Goal: Obtain resource: Obtain resource

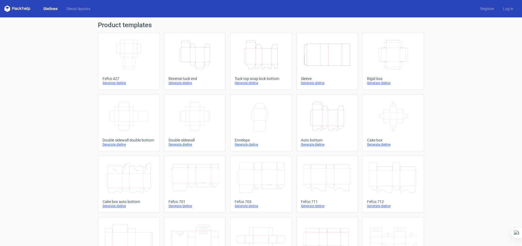
click at [258, 55] on icon "Height Depth Width" at bounding box center [261, 54] width 48 height 30
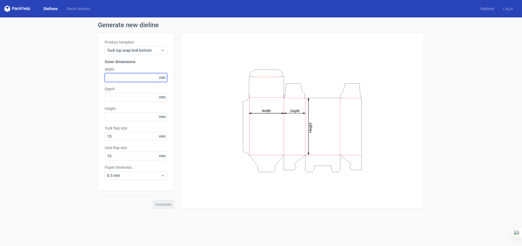
click at [124, 79] on input "text" at bounding box center [136, 77] width 63 height 9
type input "160"
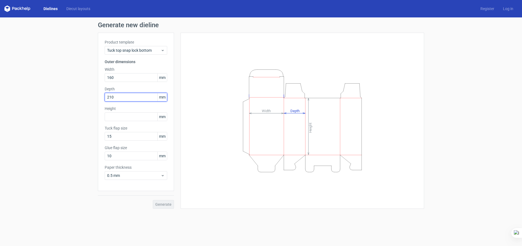
drag, startPoint x: 120, startPoint y: 98, endPoint x: 75, endPoint y: 92, distance: 46.1
click at [75, 93] on div "Generate new dieline Product template Tuck top snap lock bottom Outer dimension…" at bounding box center [261, 115] width 522 height 196
type input "60"
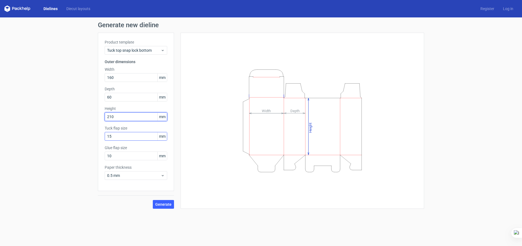
type input "210"
click at [119, 136] on input "15" at bounding box center [136, 136] width 63 height 9
drag, startPoint x: 121, startPoint y: 138, endPoint x: 98, endPoint y: 138, distance: 22.1
click at [99, 138] on div "Product template Tuck top snap lock bottom Outer dimensions Width 160 mm Depth …" at bounding box center [136, 112] width 76 height 158
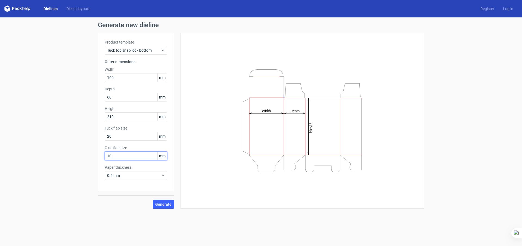
click at [116, 158] on input "10" at bounding box center [136, 156] width 63 height 9
click at [116, 157] on input "10" at bounding box center [136, 156] width 63 height 9
click at [127, 173] on div "0.5 mm" at bounding box center [136, 175] width 63 height 9
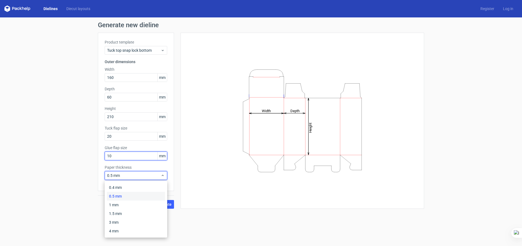
click at [125, 153] on input "10" at bounding box center [136, 156] width 63 height 9
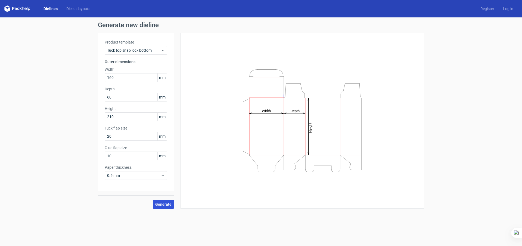
click at [164, 202] on span "Generate" at bounding box center [163, 204] width 16 height 4
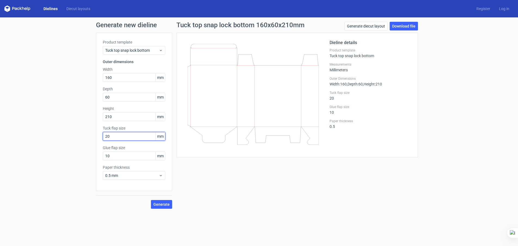
click at [122, 135] on input "20" at bounding box center [134, 136] width 63 height 9
drag, startPoint x: 123, startPoint y: 135, endPoint x: 101, endPoint y: 134, distance: 22.3
click at [101, 134] on div "Product template Tuck top snap lock bottom Outer dimensions Width 160 mm Depth …" at bounding box center [134, 112] width 76 height 158
type input "30"
click at [161, 201] on button "Generate" at bounding box center [161, 204] width 21 height 9
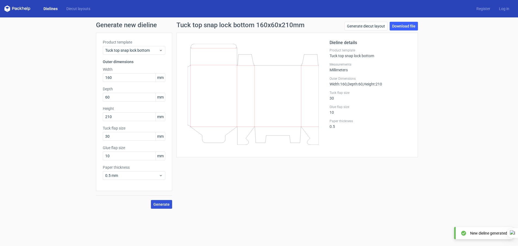
click at [163, 204] on span "Generate" at bounding box center [161, 204] width 16 height 4
drag, startPoint x: 127, startPoint y: 153, endPoint x: 121, endPoint y: 154, distance: 5.5
click at [121, 154] on input "10" at bounding box center [134, 156] width 63 height 9
drag, startPoint x: 126, startPoint y: 156, endPoint x: 90, endPoint y: 154, distance: 36.2
click at [90, 154] on div "Generate new dieline Product template Tuck top snap lock bottom Outer dimension…" at bounding box center [259, 115] width 518 height 196
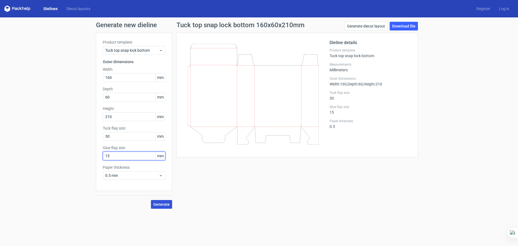
type input "15"
click at [162, 205] on span "Generate" at bounding box center [161, 204] width 16 height 4
drag, startPoint x: 120, startPoint y: 136, endPoint x: 117, endPoint y: 135, distance: 2.7
click at [117, 135] on input "30" at bounding box center [134, 136] width 63 height 9
drag, startPoint x: 129, startPoint y: 136, endPoint x: 89, endPoint y: 134, distance: 40.1
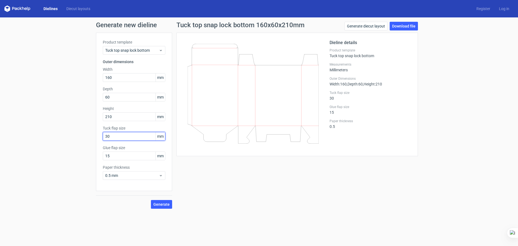
click at [89, 134] on div "Generate new dieline Product template Tuck top snap lock bottom Outer dimension…" at bounding box center [259, 115] width 518 height 196
click at [118, 155] on input "15" at bounding box center [134, 156] width 63 height 9
click at [157, 202] on span "Generate" at bounding box center [161, 204] width 16 height 4
drag, startPoint x: 115, startPoint y: 137, endPoint x: 87, endPoint y: 137, distance: 28.3
click at [87, 137] on div "Generate new dieline Product template Tuck top snap lock bottom Outer dimension…" at bounding box center [259, 115] width 518 height 196
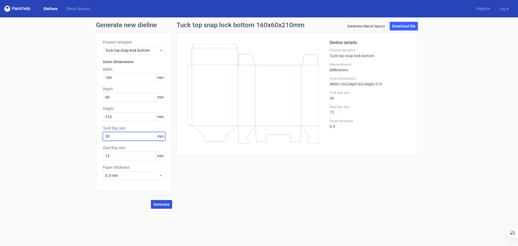
type input "30"
click at [158, 204] on span "Generate" at bounding box center [161, 204] width 16 height 4
click at [356, 28] on link "Generate diecut layout" at bounding box center [366, 26] width 43 height 9
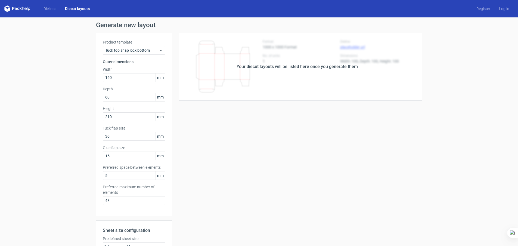
click at [266, 116] on div "Your diecut layouts will be listed here once you generate them Height Depth Wid…" at bounding box center [297, 180] width 250 height 295
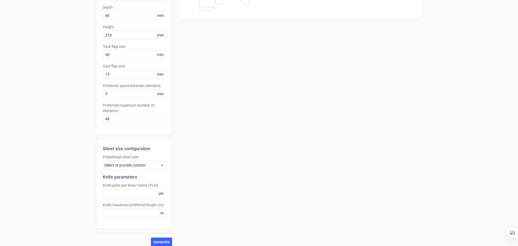
scroll to position [86, 0]
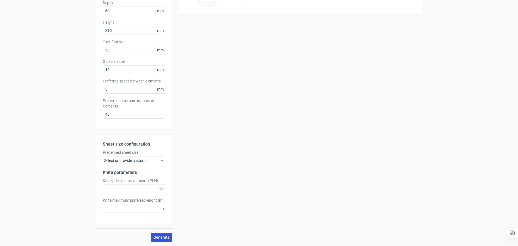
click at [162, 236] on span "Generate" at bounding box center [161, 237] width 16 height 4
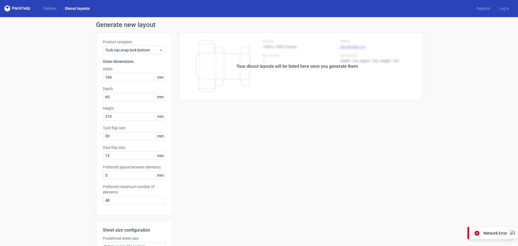
scroll to position [0, 0]
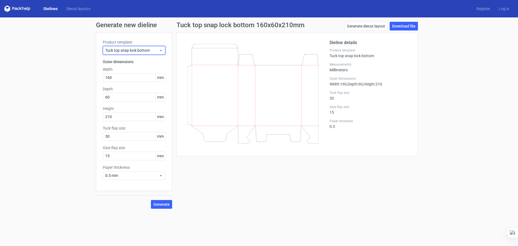
click at [118, 48] on span "Tuck top snap lock bottom" at bounding box center [132, 50] width 54 height 5
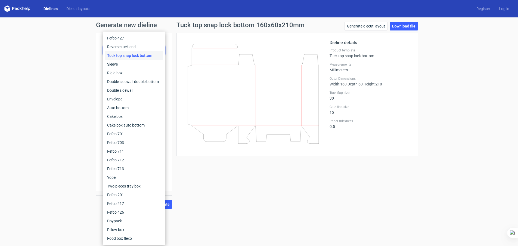
click at [71, 53] on div "Generate new dieline Product template Tuck top snap lock bottom Outer dimension…" at bounding box center [259, 115] width 518 height 196
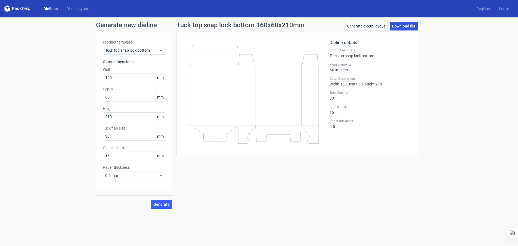
click at [401, 24] on link "Download file" at bounding box center [404, 26] width 28 height 9
drag, startPoint x: 121, startPoint y: 117, endPoint x: 88, endPoint y: 115, distance: 33.0
click at [89, 116] on div "Generate new dieline Product template Tuck top snap lock bottom Outer dimension…" at bounding box center [259, 115] width 518 height 196
click at [164, 203] on span "Generate" at bounding box center [161, 204] width 16 height 4
click at [404, 26] on link "Download file" at bounding box center [404, 26] width 28 height 9
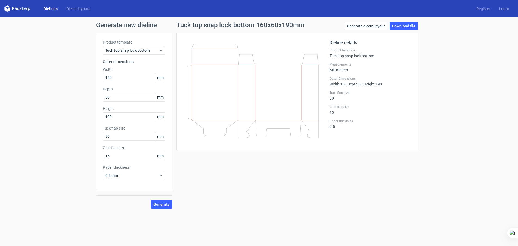
click at [287, 189] on div "Tuck top snap lock bottom 160x60x190mm Generate diecut layout Download file Die…" at bounding box center [297, 115] width 250 height 187
drag, startPoint x: 121, startPoint y: 116, endPoint x: 86, endPoint y: 110, distance: 34.9
click at [87, 111] on div "Generate new dieline Product template Tuck top snap lock bottom Outer dimension…" at bounding box center [259, 115] width 518 height 196
type input "180"
click at [164, 203] on span "Generate" at bounding box center [161, 204] width 16 height 4
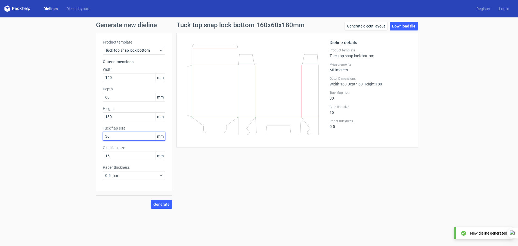
drag, startPoint x: 116, startPoint y: 136, endPoint x: 77, endPoint y: 133, distance: 38.7
click at [79, 133] on div "Generate new dieline Product template Tuck top snap lock bottom Outer dimension…" at bounding box center [259, 115] width 518 height 196
type input "20"
click at [166, 204] on span "Generate" at bounding box center [161, 204] width 16 height 4
click at [400, 27] on link "Download file" at bounding box center [404, 26] width 28 height 9
